Goal: Task Accomplishment & Management: Complete application form

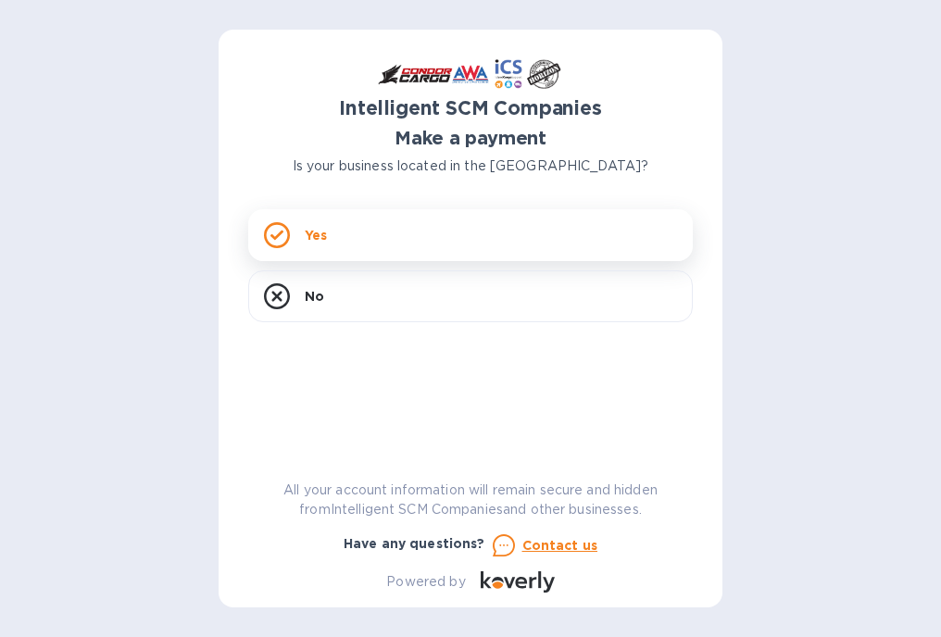
click at [312, 236] on p "Yes" at bounding box center [316, 235] width 22 height 19
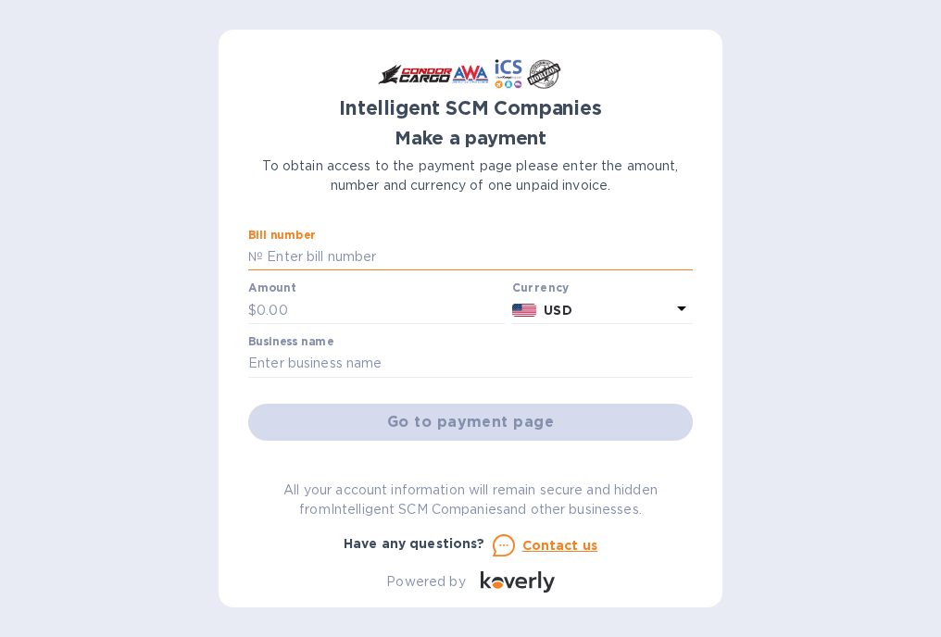
click at [345, 253] on input "text" at bounding box center [478, 258] width 430 height 28
type input "s00495328/A"
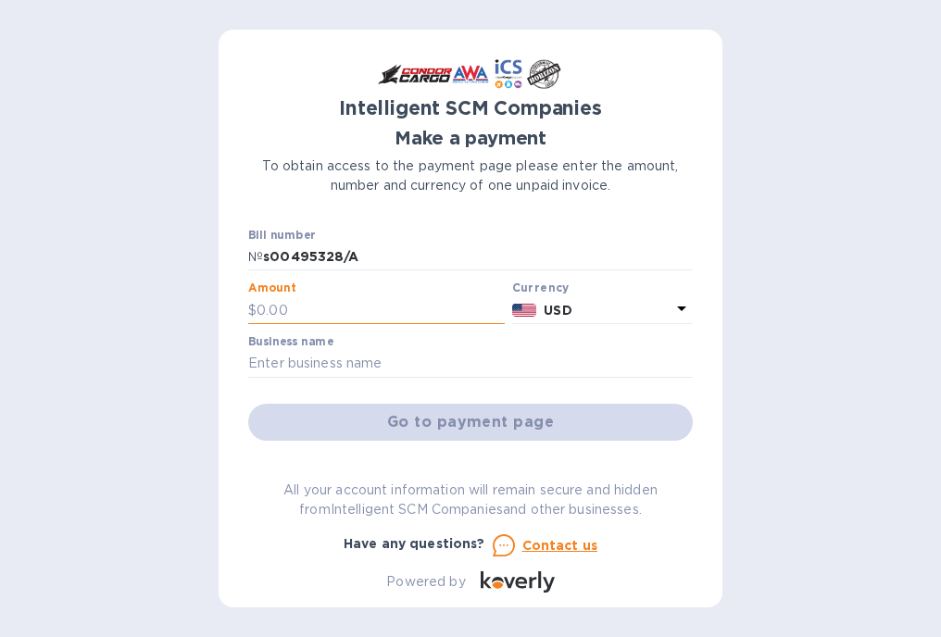
click at [295, 308] on input "text" at bounding box center [381, 310] width 248 height 28
type input "870.00"
click at [361, 352] on input "text" at bounding box center [470, 364] width 445 height 28
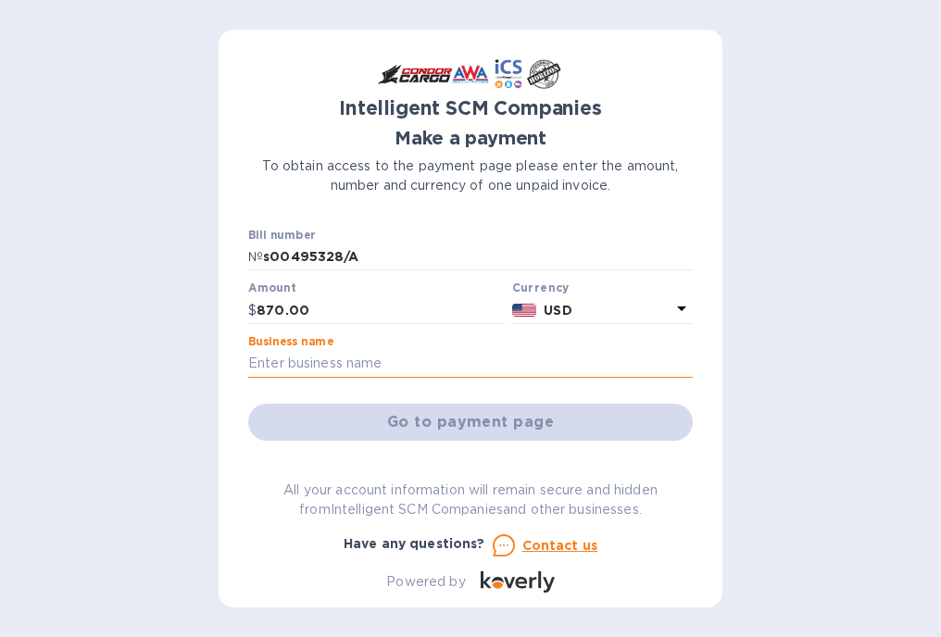
type input "[PERSON_NAME]"
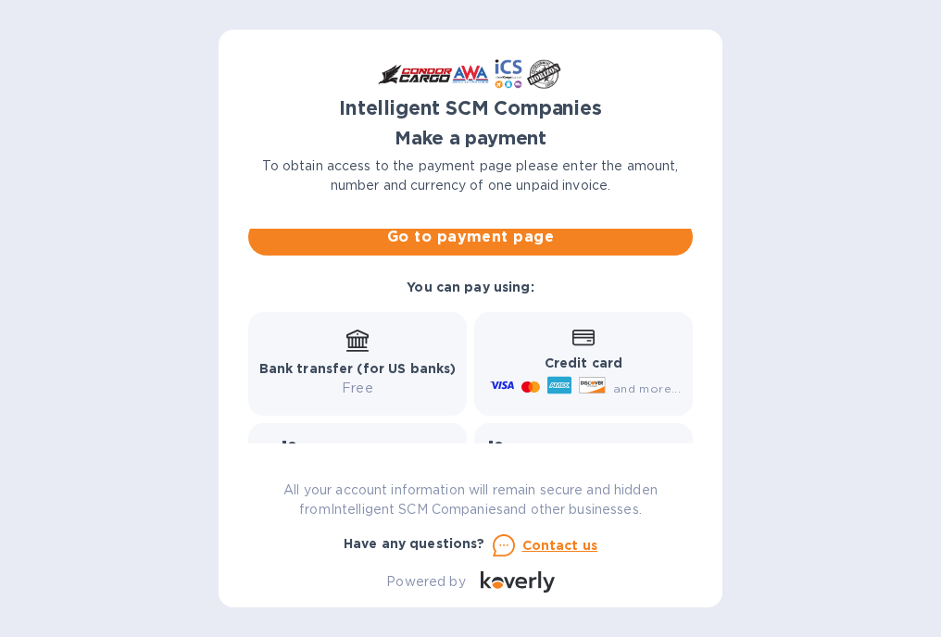
scroll to position [93, 0]
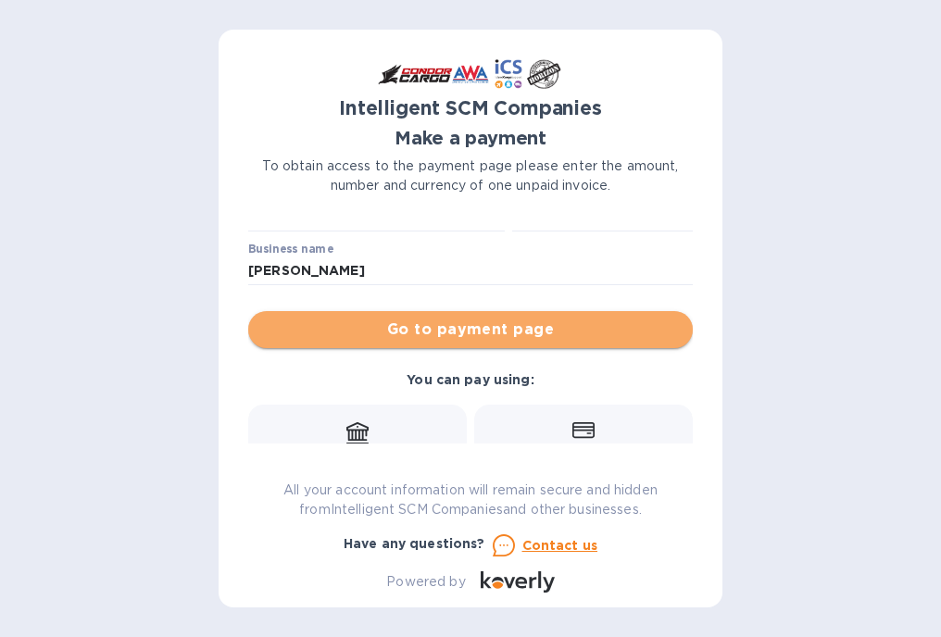
click at [501, 331] on span "Go to payment page" at bounding box center [470, 330] width 415 height 22
